Goal: Entertainment & Leisure: Consume media (video, audio)

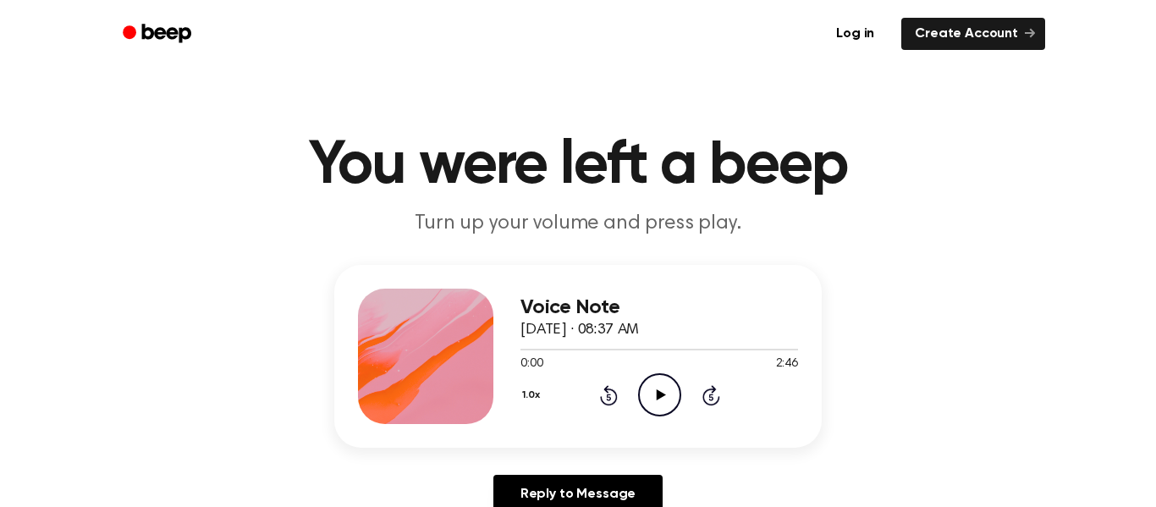
click at [656, 397] on icon at bounding box center [660, 394] width 9 height 11
click at [665, 388] on icon "Play Audio" at bounding box center [659, 394] width 43 height 43
click at [665, 388] on icon "Pause Audio" at bounding box center [659, 394] width 43 height 43
click at [393, 367] on div at bounding box center [425, 356] width 135 height 135
click at [606, 393] on icon "Rewind 5 seconds" at bounding box center [608, 395] width 19 height 22
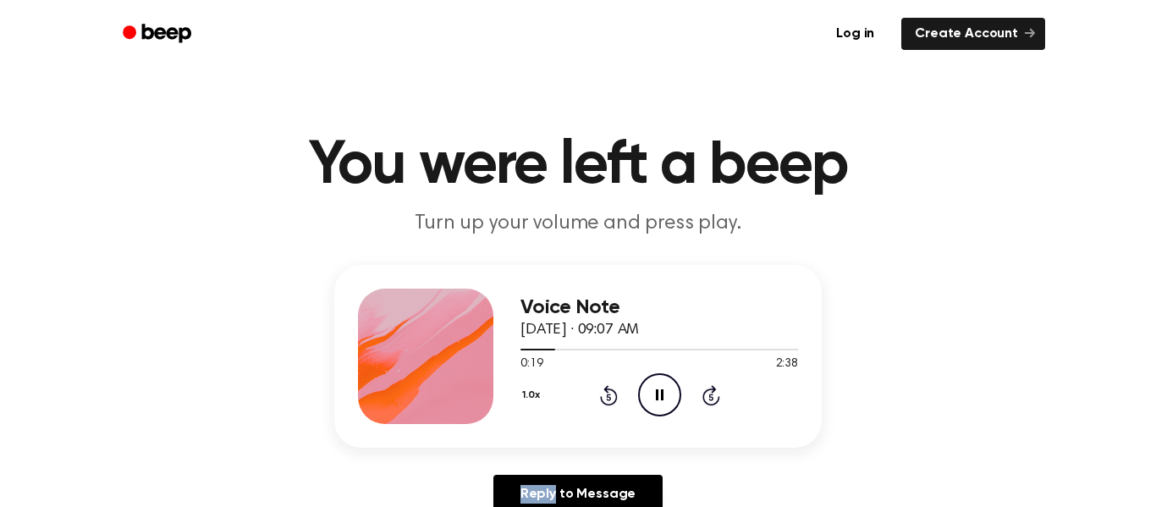
click at [606, 393] on icon "Rewind 5 seconds" at bounding box center [608, 395] width 19 height 22
